Goal: Task Accomplishment & Management: Manage account settings

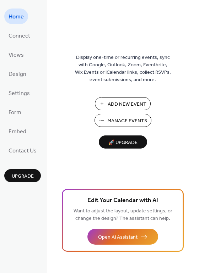
click at [126, 122] on span "Manage Events" at bounding box center [127, 121] width 40 height 7
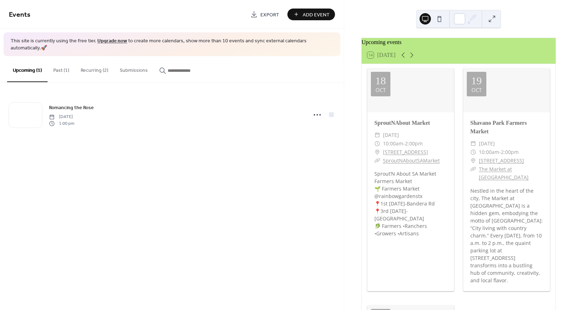
click at [492, 98] on div at bounding box center [506, 89] width 87 height 43
click at [98, 61] on button "Recurring (2)" at bounding box center [94, 68] width 39 height 25
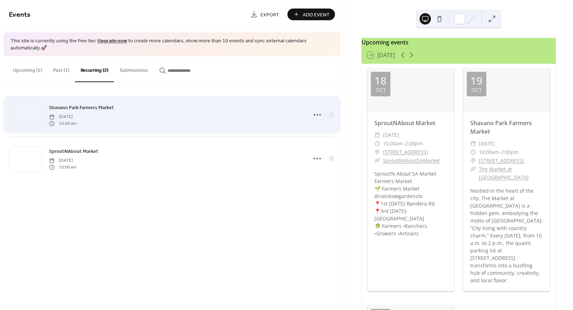
click at [61, 104] on span "Shavano Park Farmers Market" at bounding box center [81, 107] width 65 height 7
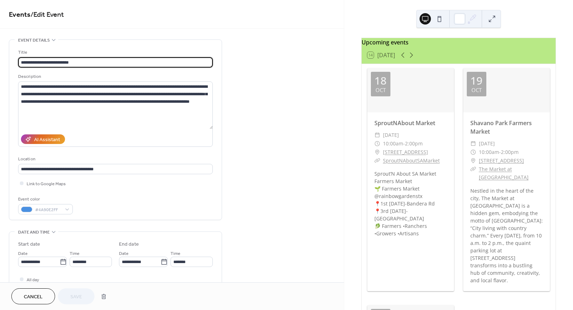
type input "**********"
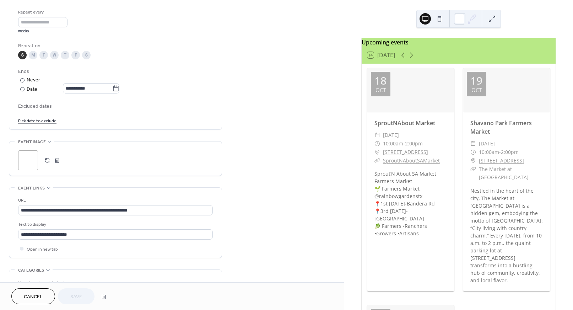
scroll to position [423, 0]
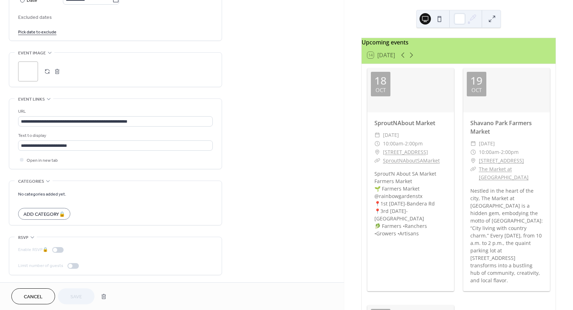
click at [49, 72] on button "button" at bounding box center [47, 71] width 10 height 10
click at [84, 293] on button "Save" at bounding box center [76, 296] width 37 height 16
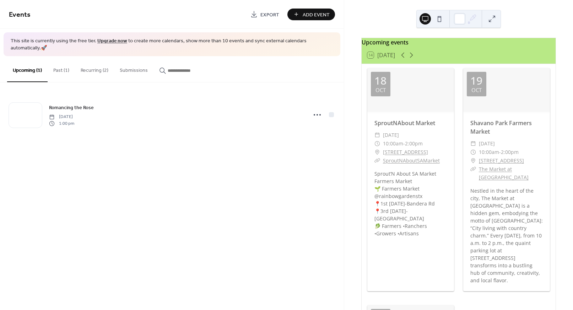
click at [311, 15] on span "Add Event" at bounding box center [316, 14] width 27 height 7
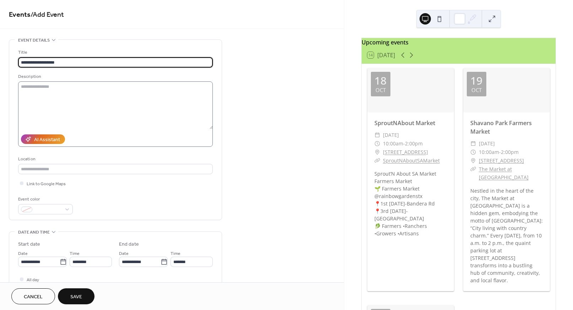
type input "**********"
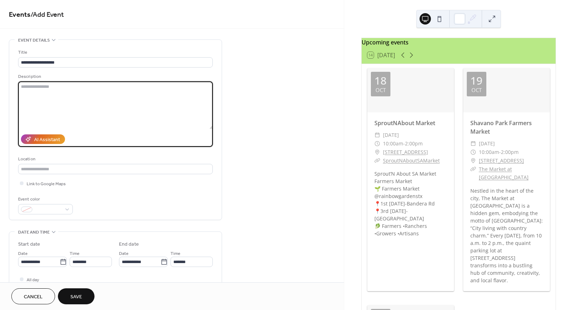
click at [48, 94] on textarea at bounding box center [115, 105] width 195 height 48
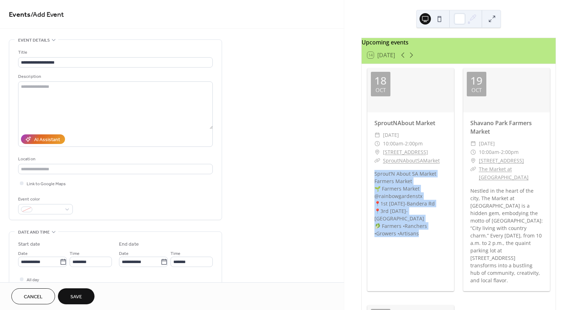
drag, startPoint x: 374, startPoint y: 186, endPoint x: 427, endPoint y: 245, distance: 79.5
click at [427, 237] on div "Sprout’N About SA Market Farmers Market 🌱 Farmers Market @rainbowgardenstx 📍1st…" at bounding box center [410, 203] width 87 height 67
copy div "Sprout’N About SA Market Farmers Market 🌱 Farmers Market @rainbowgardenstx 📍1st…"
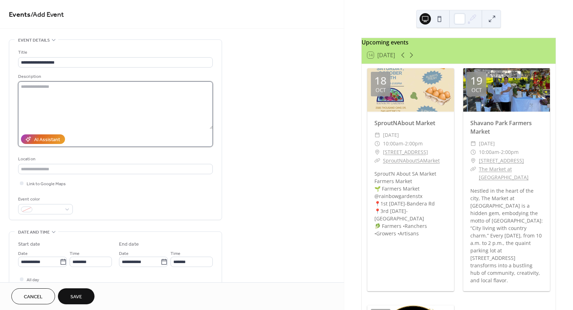
click at [69, 89] on textarea at bounding box center [115, 105] width 195 height 48
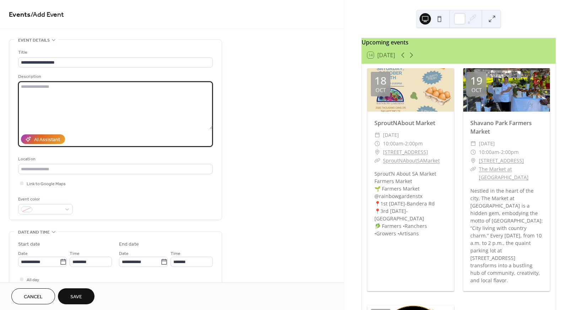
paste textarea "**********"
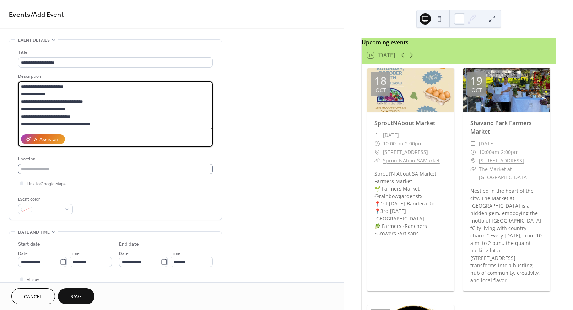
type textarea "**********"
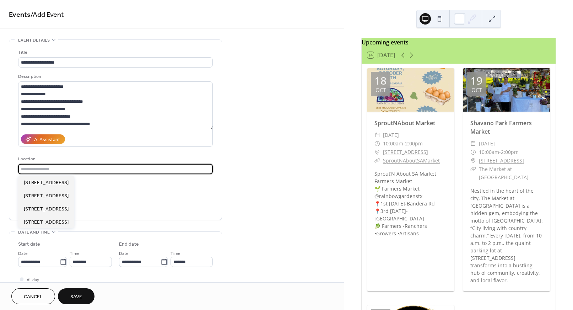
click at [45, 168] on input "text" at bounding box center [115, 169] width 195 height 10
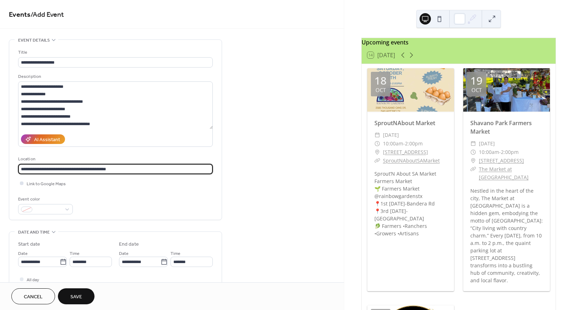
type input "**********"
click at [21, 184] on div at bounding box center [22, 183] width 4 height 4
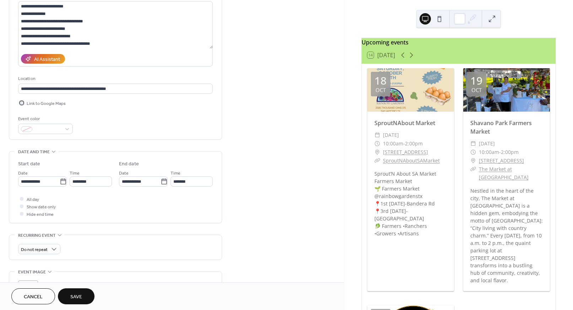
scroll to position [81, 0]
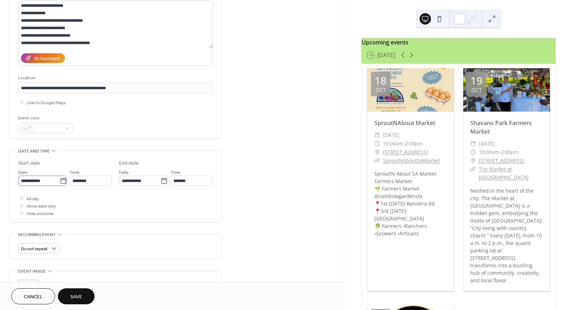
click at [60, 179] on icon at bounding box center [62, 181] width 5 height 6
click at [60, 179] on input "**********" at bounding box center [39, 180] width 42 height 10
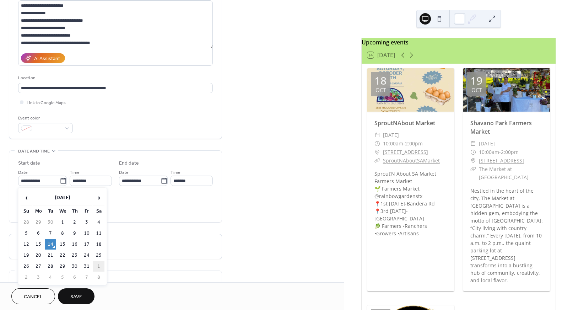
click at [101, 265] on td "1" at bounding box center [98, 266] width 11 height 10
type input "**********"
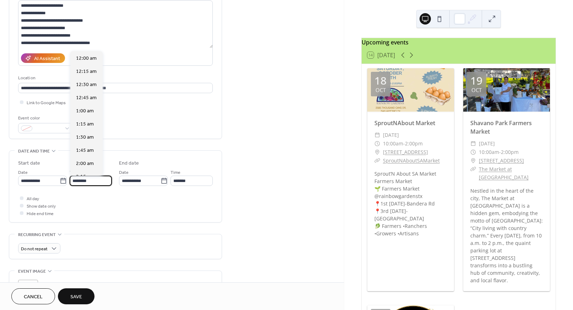
scroll to position [631, 0]
click at [76, 180] on input "********" at bounding box center [91, 180] width 42 height 10
click at [86, 181] on input "********" at bounding box center [91, 180] width 42 height 10
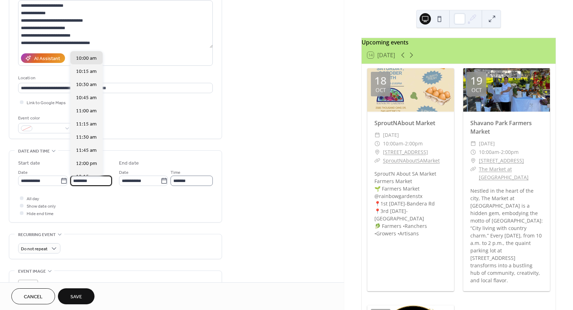
type input "********"
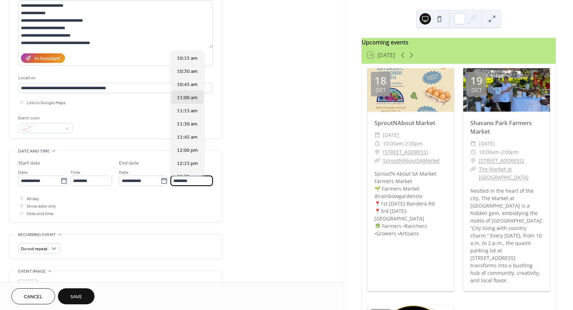
click at [174, 181] on input "********" at bounding box center [191, 180] width 42 height 10
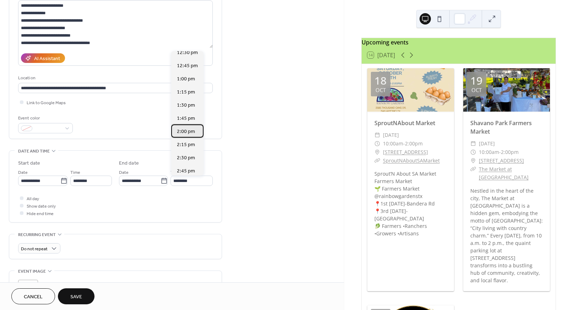
click at [190, 128] on span "2:00 pm" at bounding box center [186, 131] width 18 height 7
type input "*******"
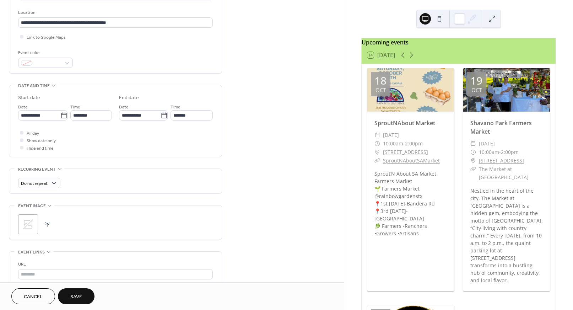
scroll to position [148, 0]
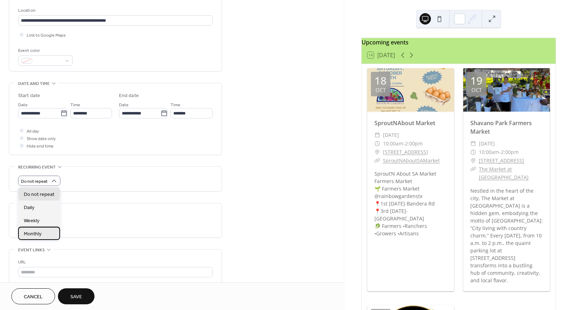
click at [45, 232] on div "Monthly" at bounding box center [39, 233] width 42 height 13
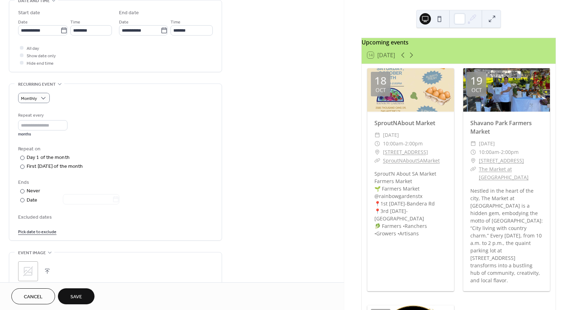
scroll to position [233, 0]
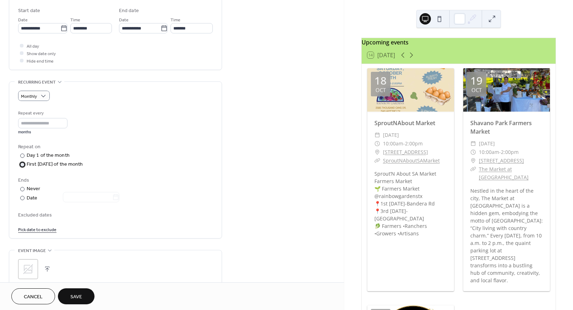
click at [23, 163] on div at bounding box center [22, 164] width 4 height 4
click at [22, 197] on div at bounding box center [22, 198] width 4 height 4
click at [117, 196] on icon at bounding box center [115, 197] width 7 height 7
click at [112, 196] on input "text" at bounding box center [87, 197] width 49 height 10
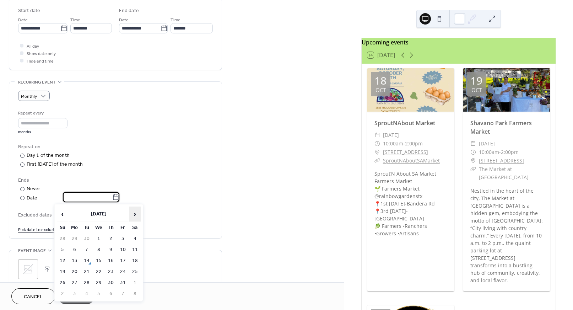
click at [134, 212] on span "›" at bounding box center [135, 214] width 11 height 14
click at [97, 281] on td "31" at bounding box center [98, 282] width 11 height 10
type input "**********"
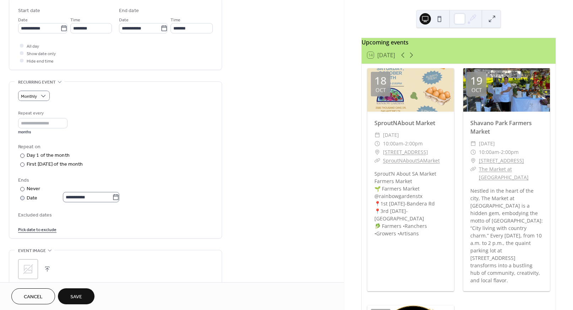
scroll to position [0, 0]
click at [28, 267] on icon at bounding box center [27, 268] width 11 height 11
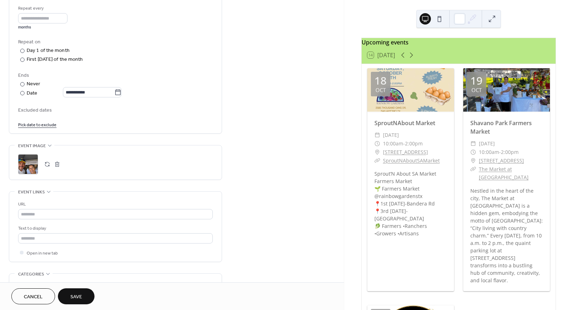
scroll to position [338, 0]
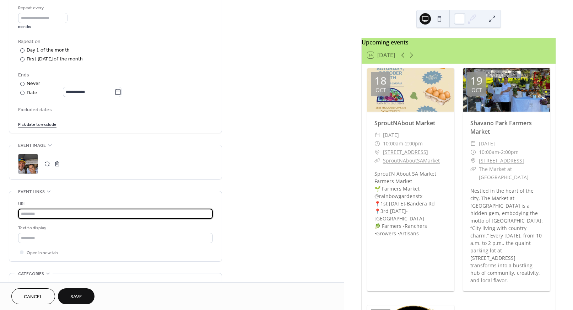
click at [56, 215] on input "text" at bounding box center [115, 213] width 195 height 10
paste input "**********"
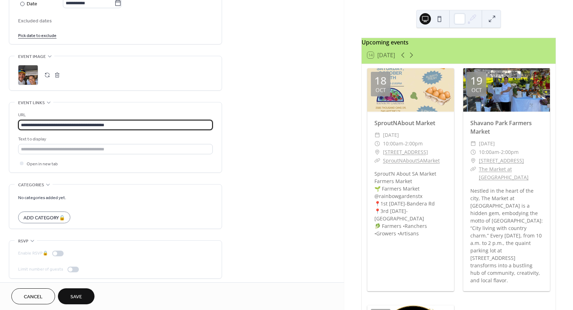
scroll to position [431, 0]
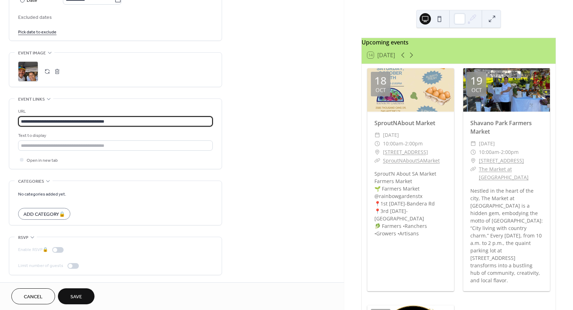
type input "**********"
click at [76, 297] on span "Save" at bounding box center [76, 296] width 12 height 7
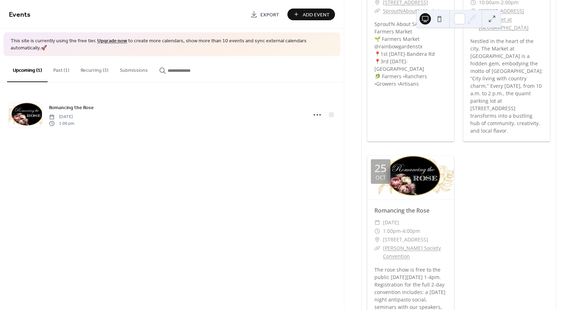
scroll to position [135, 0]
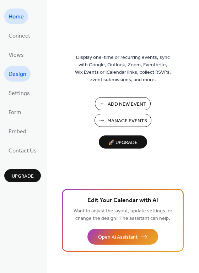
click at [17, 74] on span "Design" at bounding box center [18, 74] width 18 height 11
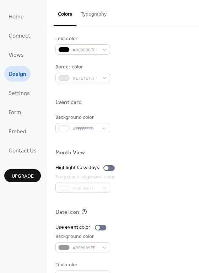
scroll to position [304, 0]
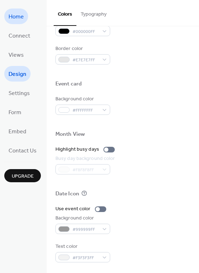
click at [14, 17] on span "Home" at bounding box center [16, 16] width 15 height 11
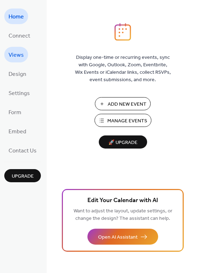
click at [20, 54] on span "Views" at bounding box center [16, 55] width 15 height 11
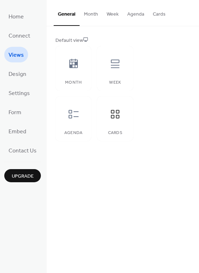
click at [91, 18] on button "Month" at bounding box center [91, 12] width 23 height 25
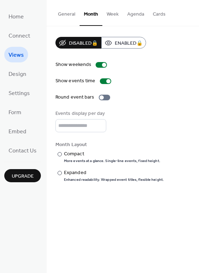
click at [70, 14] on button "General" at bounding box center [67, 12] width 26 height 25
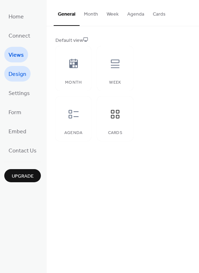
click at [25, 74] on span "Design" at bounding box center [18, 74] width 18 height 11
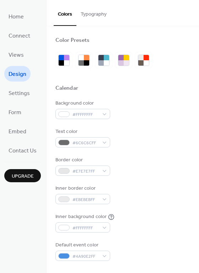
click at [97, 13] on button "Typography" at bounding box center [93, 12] width 34 height 25
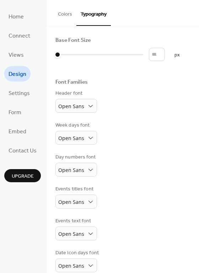
scroll to position [42, 0]
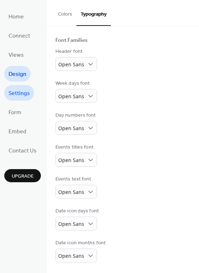
click at [21, 94] on span "Settings" at bounding box center [19, 93] width 21 height 11
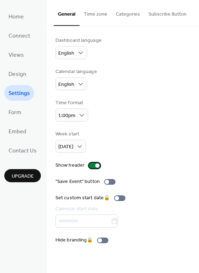
click at [95, 167] on div at bounding box center [97, 166] width 4 height 4
click at [92, 165] on div at bounding box center [92, 166] width 4 height 4
click at [18, 116] on span "Form" at bounding box center [15, 112] width 13 height 11
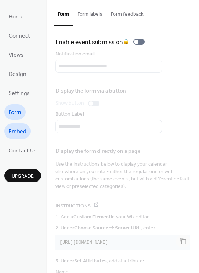
click at [22, 128] on span "Embed" at bounding box center [18, 131] width 18 height 11
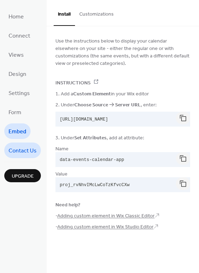
click at [27, 145] on link "Contact Us" at bounding box center [22, 151] width 37 height 16
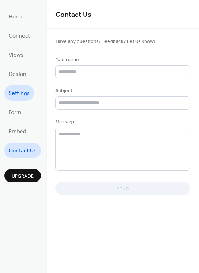
click at [20, 98] on span "Settings" at bounding box center [19, 93] width 21 height 11
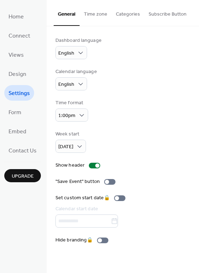
click at [91, 15] on button "Time zone" at bounding box center [96, 12] width 32 height 25
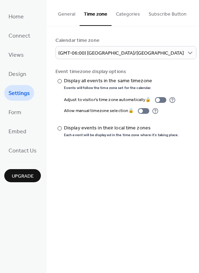
click at [125, 13] on button "Categories" at bounding box center [128, 12] width 33 height 25
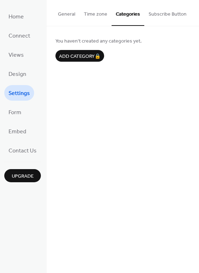
click at [158, 16] on button "Subscribe Button" at bounding box center [167, 12] width 47 height 25
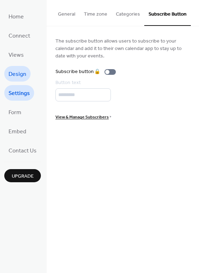
click at [25, 73] on span "Design" at bounding box center [18, 74] width 18 height 11
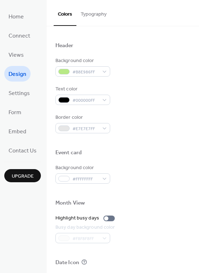
scroll to position [304, 0]
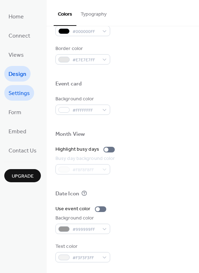
click at [18, 90] on span "Settings" at bounding box center [19, 93] width 21 height 11
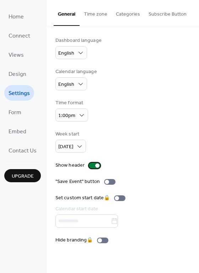
click at [95, 164] on div at bounding box center [97, 166] width 4 height 4
click at [90, 164] on div at bounding box center [92, 166] width 4 height 4
click at [14, 18] on span "Home" at bounding box center [16, 16] width 15 height 11
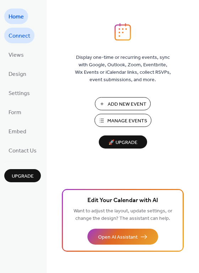
click at [21, 31] on span "Connect" at bounding box center [20, 36] width 22 height 11
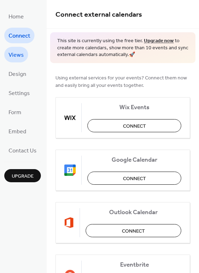
click at [23, 54] on link "Views" at bounding box center [16, 55] width 24 height 16
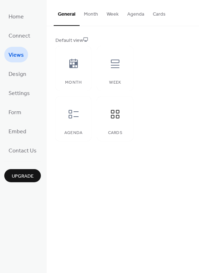
click at [30, 77] on ul "Home Connect Views Design Settings Form Embed Contact Us" at bounding box center [22, 84] width 37 height 150
click at [20, 75] on span "Design" at bounding box center [18, 74] width 18 height 11
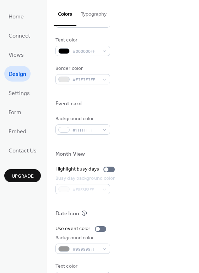
scroll to position [304, 0]
